Goal: Information Seeking & Learning: Learn about a topic

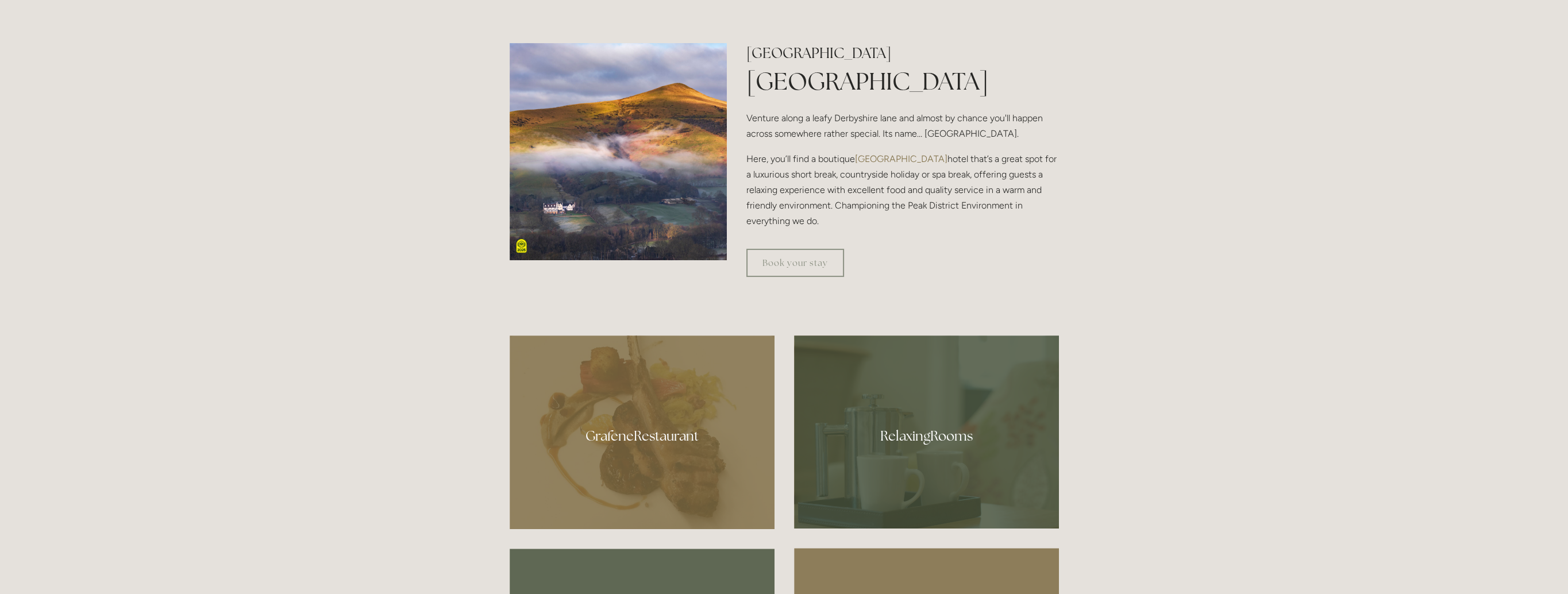
scroll to position [689, 0]
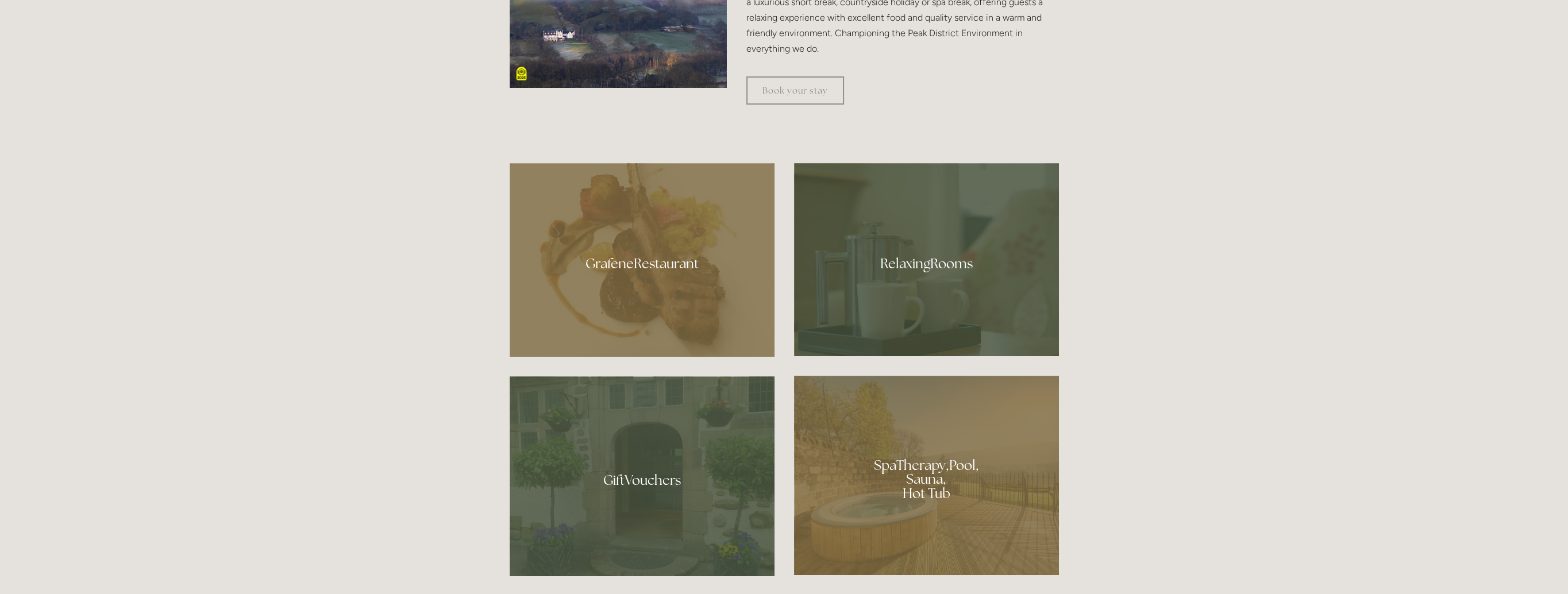
click at [688, 301] on div at bounding box center [642, 260] width 265 height 194
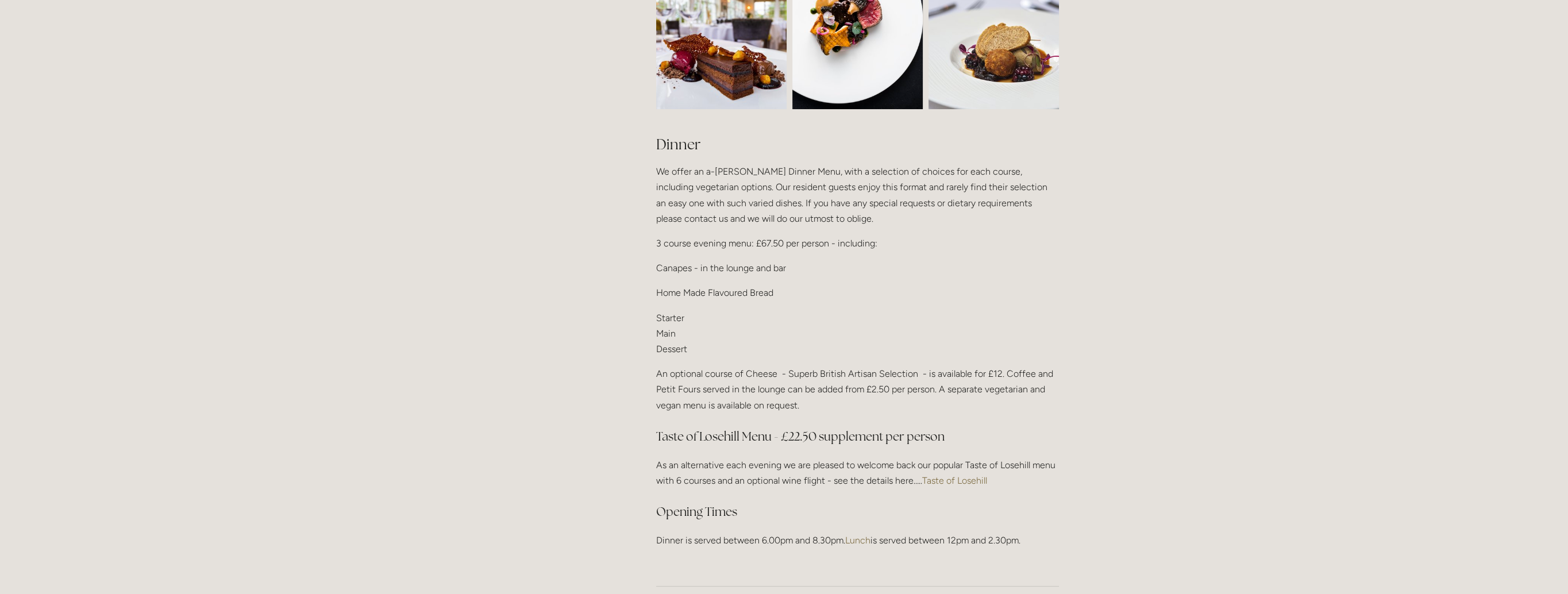
scroll to position [1206, 0]
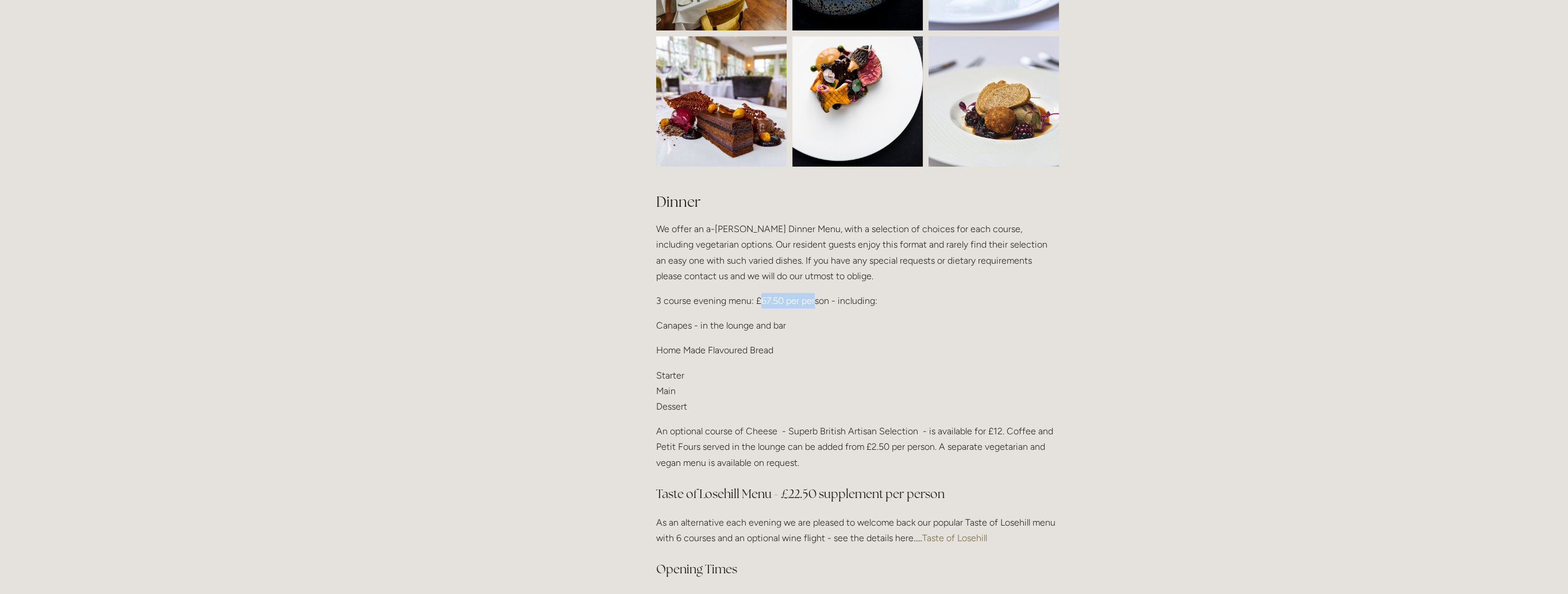
drag, startPoint x: 761, startPoint y: 297, endPoint x: 813, endPoint y: 299, distance: 52.0
click at [813, 299] on p "3 course evening menu: £67.50 per person - including:" at bounding box center [858, 300] width 403 height 16
drag, startPoint x: 813, startPoint y: 299, endPoint x: 752, endPoint y: 316, distance: 63.3
click at [752, 318] on p "Canapes - in the lounge and bar" at bounding box center [858, 325] width 403 height 16
drag, startPoint x: 656, startPoint y: 316, endPoint x: 732, endPoint y: 348, distance: 82.5
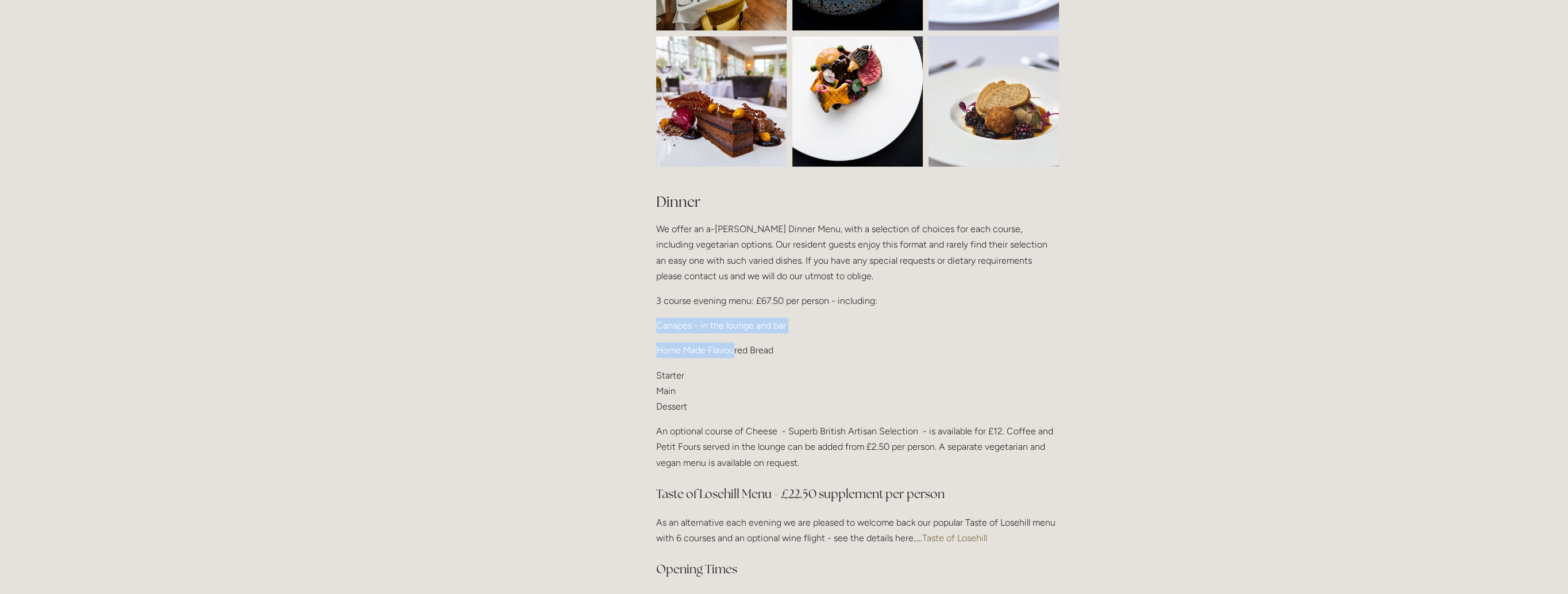
click at [732, 348] on div "Dinner We offer an a-la-carte Dinner Menu, with a selection of choices for each…" at bounding box center [858, 398] width 403 height 413
drag, startPoint x: 732, startPoint y: 348, endPoint x: 735, endPoint y: 368, distance: 20.2
click at [735, 368] on p "Starter Main Dessert" at bounding box center [858, 391] width 403 height 47
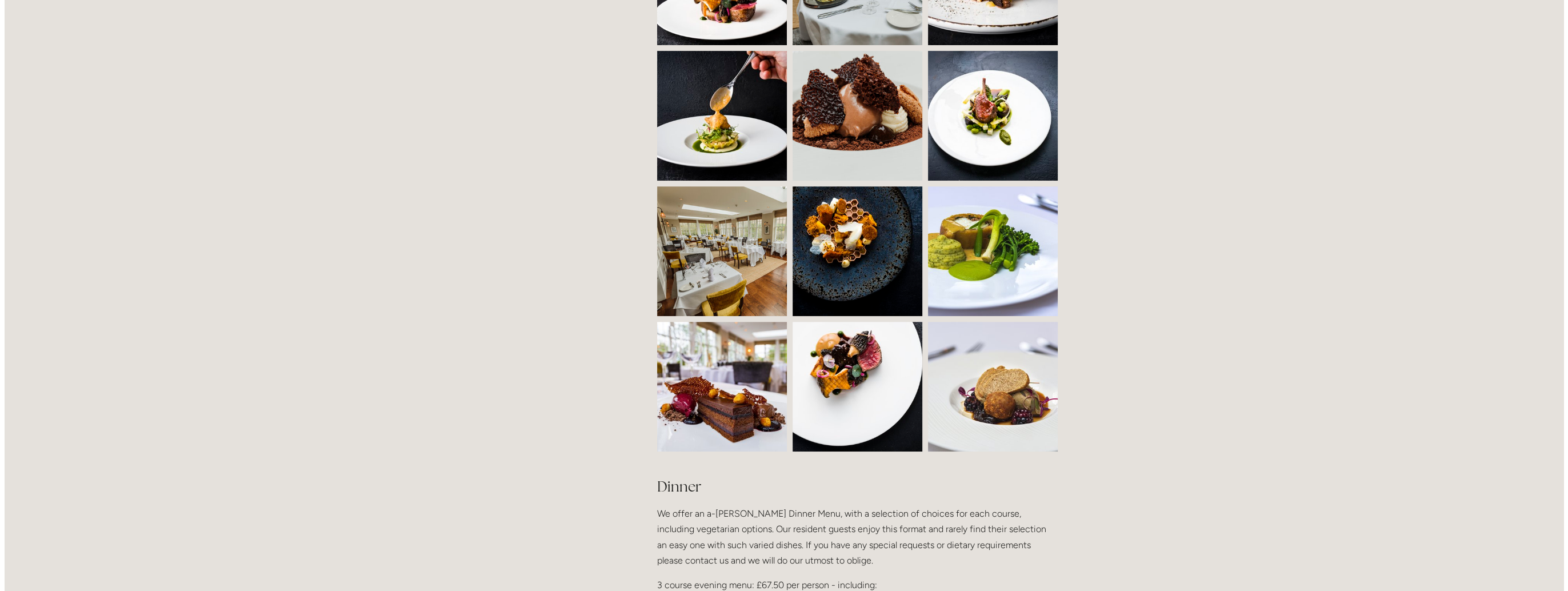
scroll to position [800, 0]
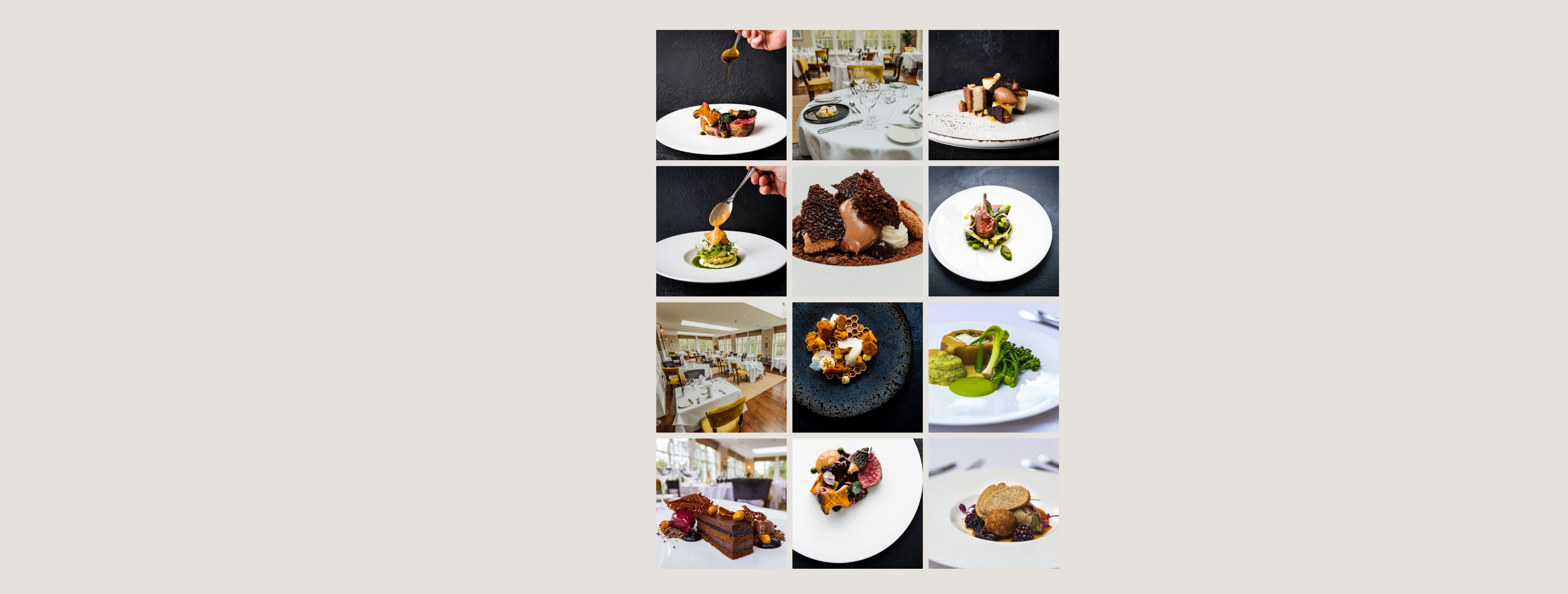
click at [724, 349] on img at bounding box center [754, 367] width 196 height 130
